Goal: Information Seeking & Learning: Learn about a topic

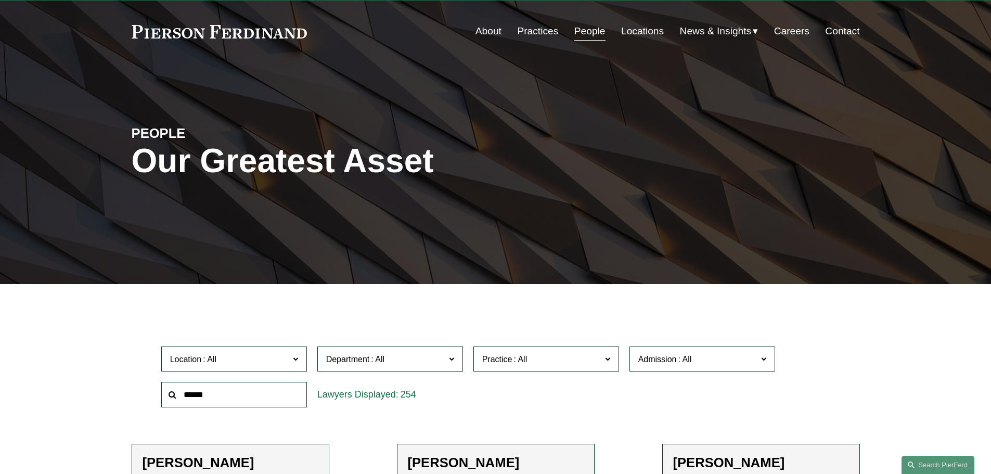
scroll to position [52, 0]
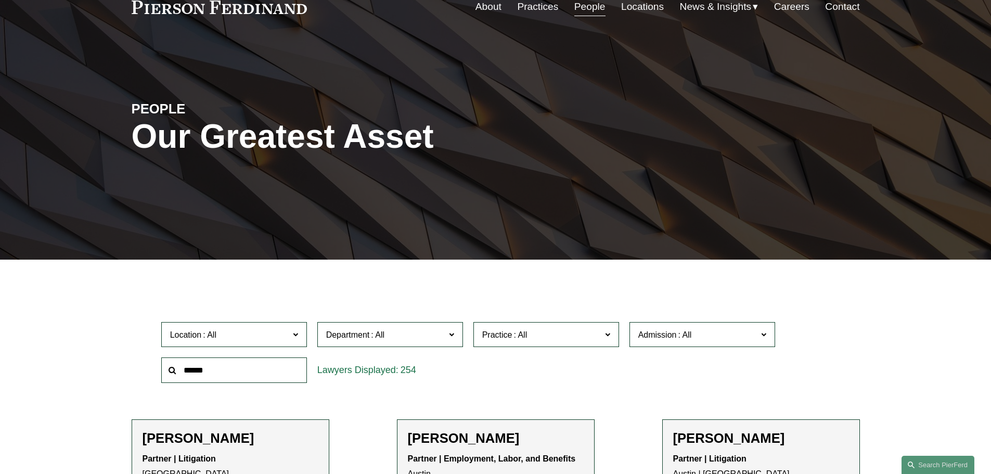
click at [246, 339] on span "Location" at bounding box center [229, 335] width 119 height 14
click at [0, 0] on link "Atlanta" at bounding box center [0, 0] width 0 height 0
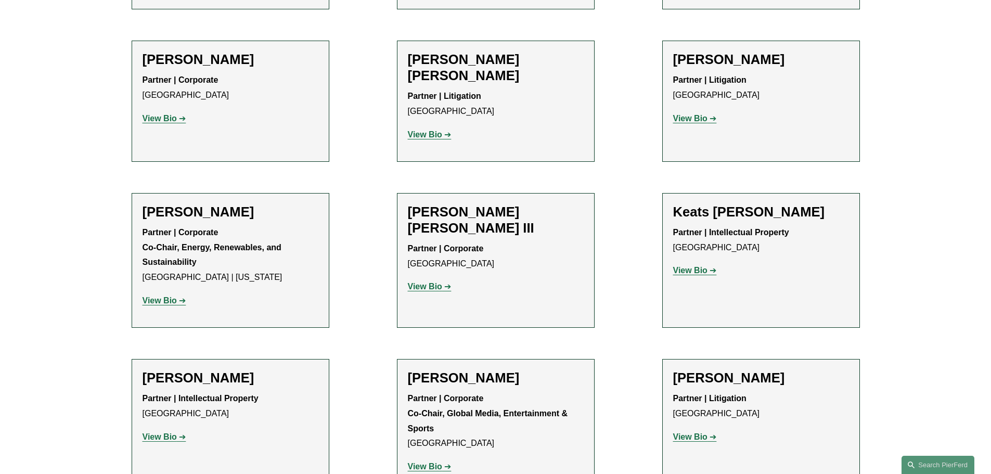
scroll to position [1249, 0]
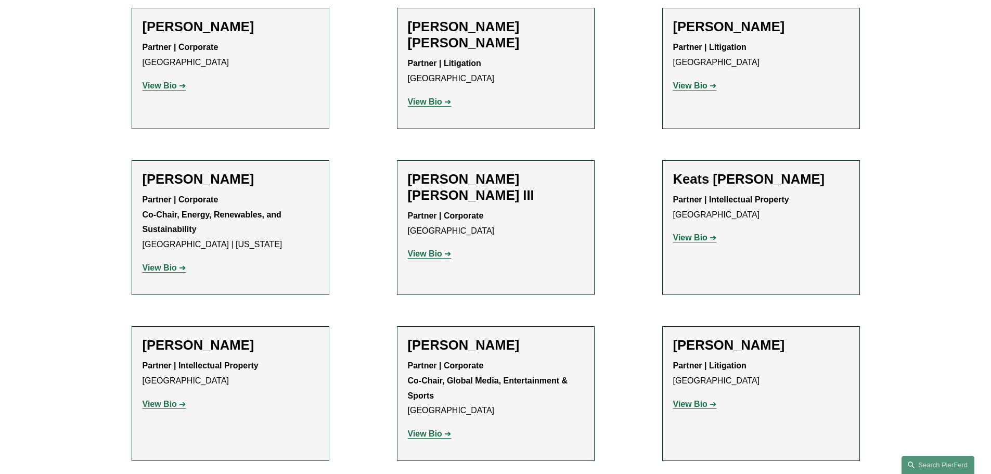
click at [170, 263] on strong "View Bio" at bounding box center [160, 267] width 34 height 9
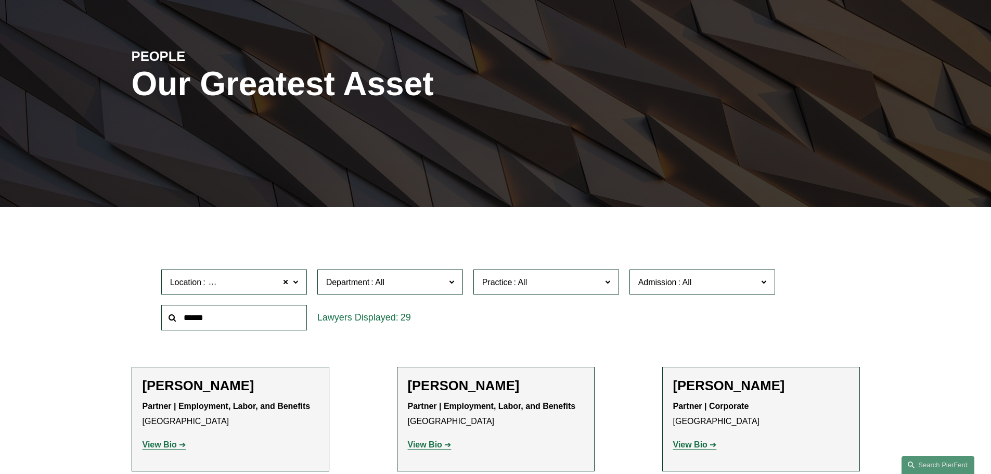
scroll to position [104, 0]
click at [286, 284] on span at bounding box center [286, 283] width 6 height 14
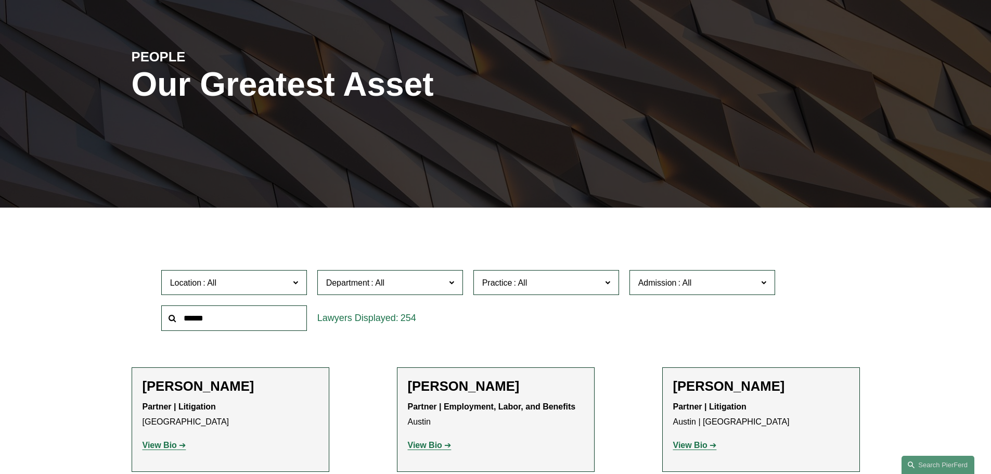
click at [239, 311] on input "text" at bounding box center [234, 317] width 146 height 25
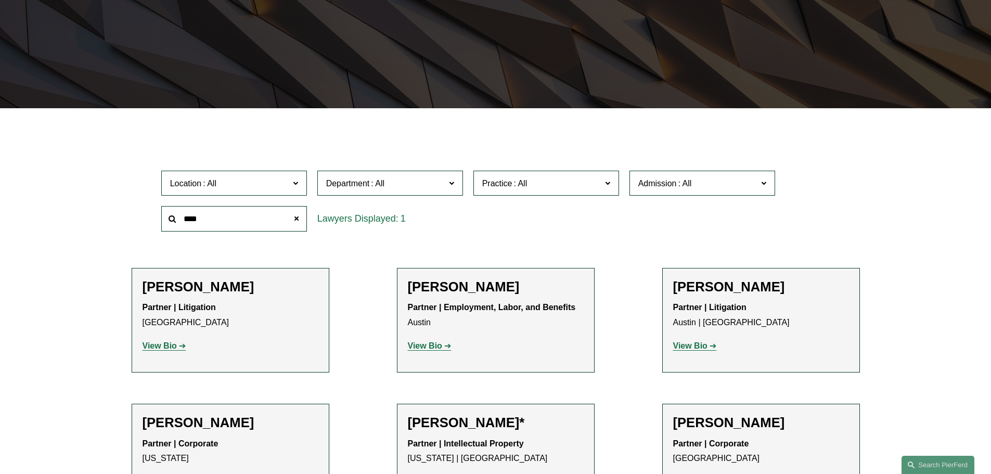
scroll to position [208, 0]
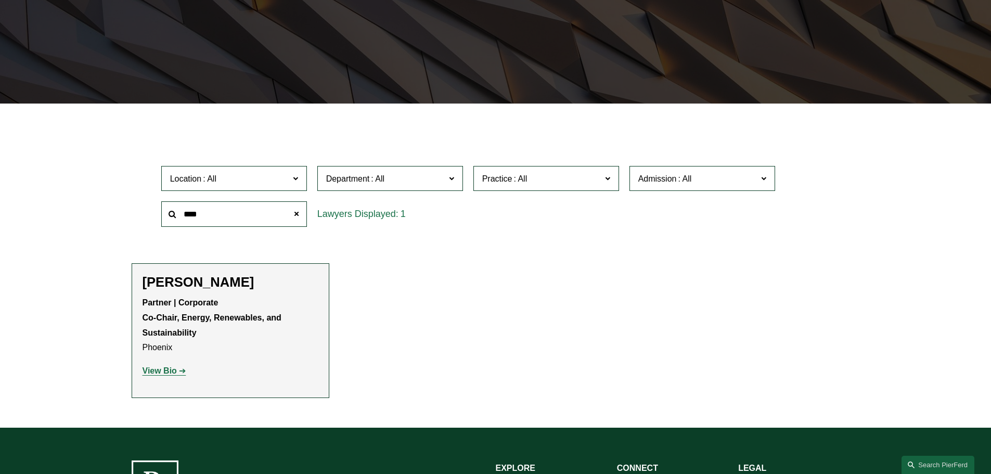
type input "****"
click at [174, 375] on strong "View Bio" at bounding box center [160, 370] width 34 height 9
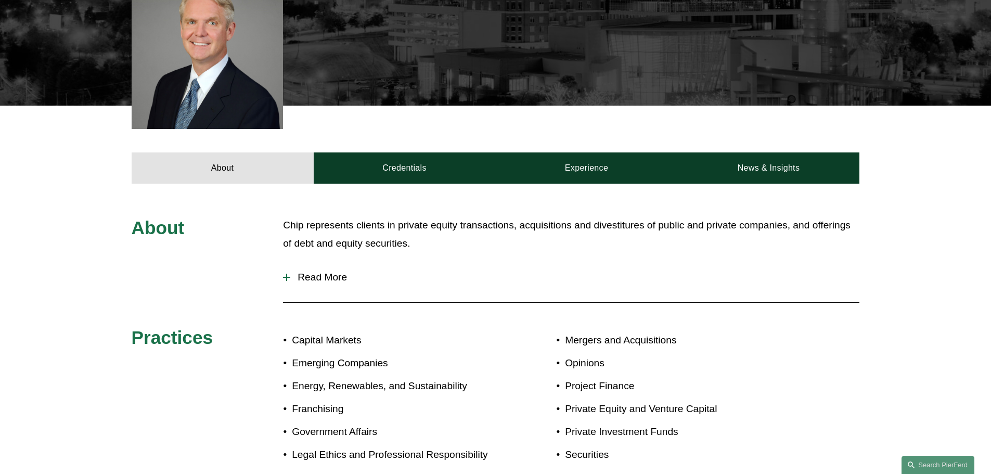
scroll to position [364, 0]
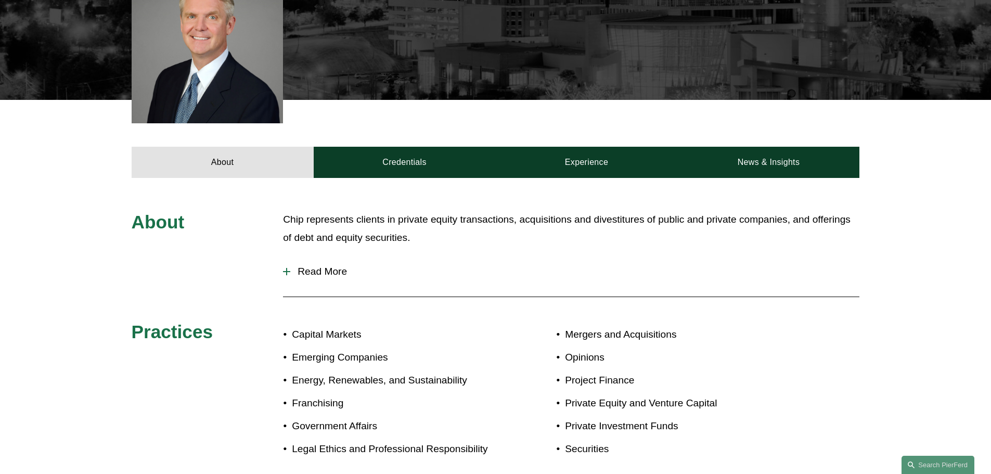
click at [341, 274] on span "Read More" at bounding box center [574, 271] width 569 height 11
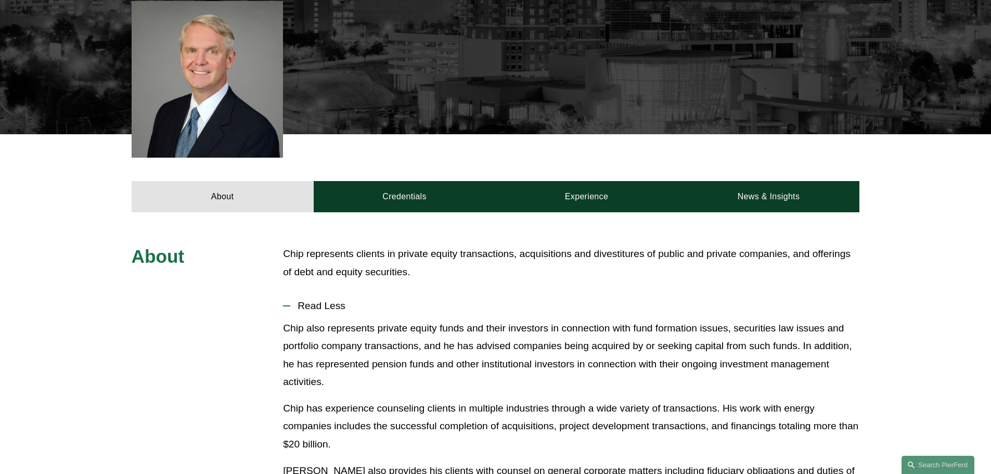
scroll to position [312, 0]
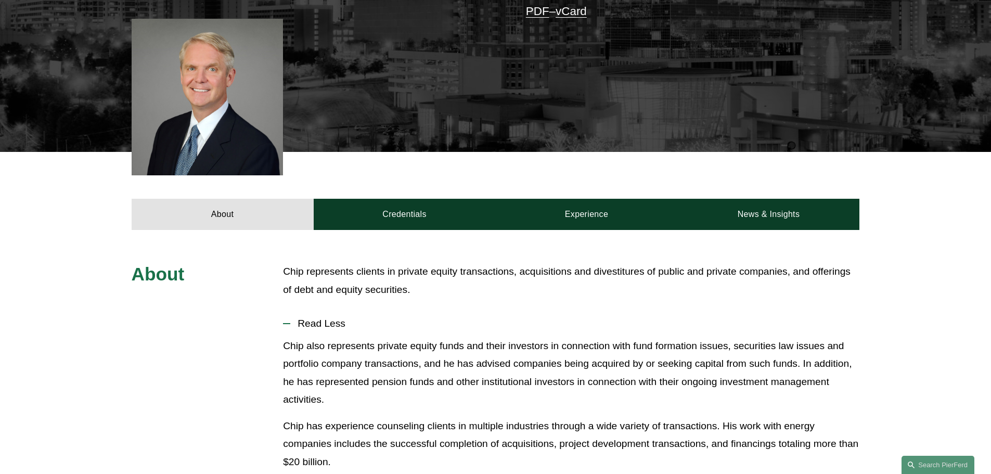
drag, startPoint x: 436, startPoint y: 287, endPoint x: 446, endPoint y: 285, distance: 10.2
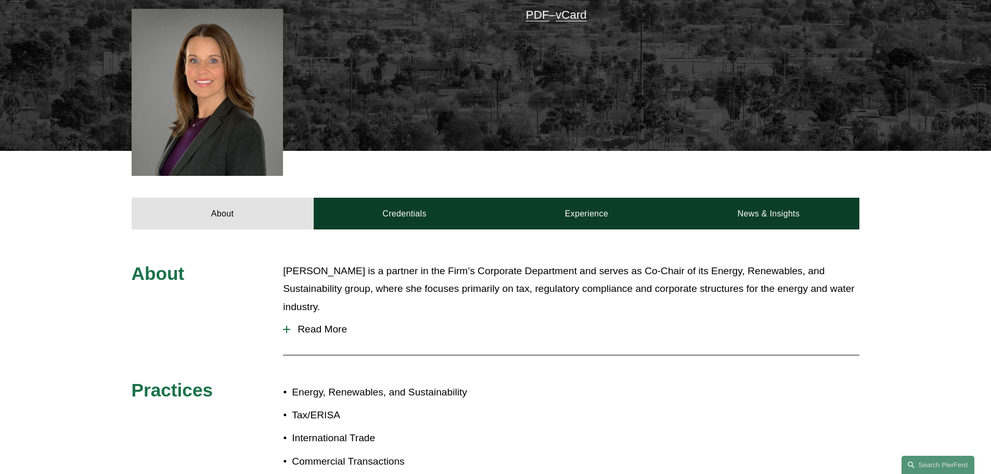
scroll to position [364, 0]
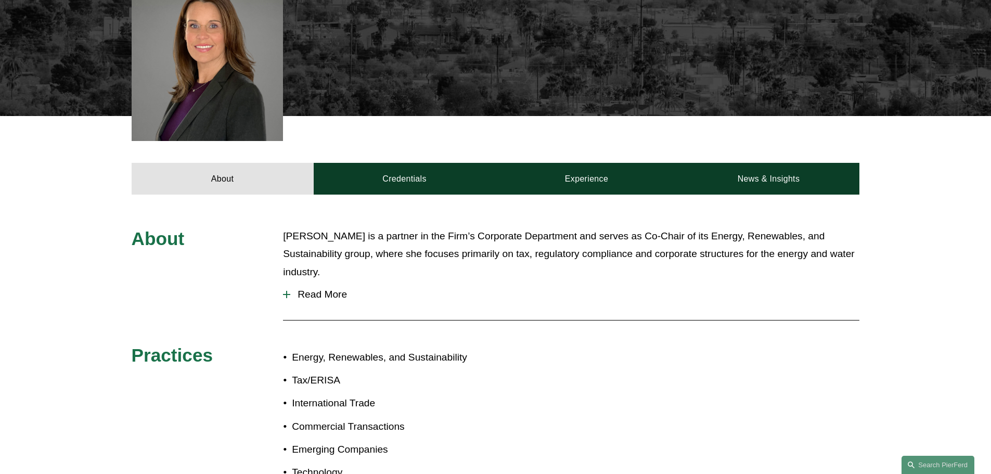
click at [329, 289] on span "Read More" at bounding box center [574, 294] width 569 height 11
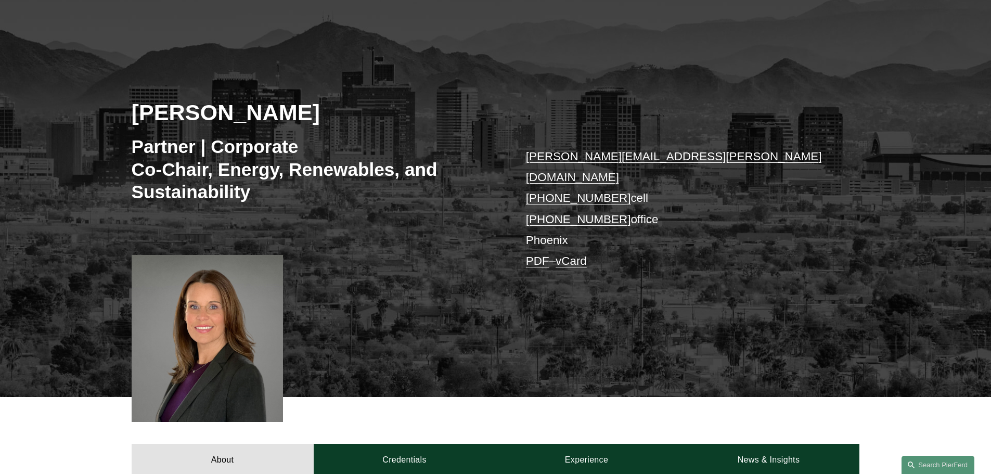
scroll to position [52, 0]
